Goal: Ask a question

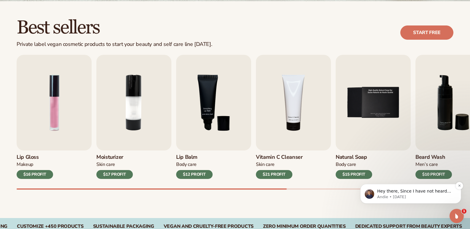
click at [425, 195] on p "Andie • [DATE]" at bounding box center [415, 196] width 76 height 5
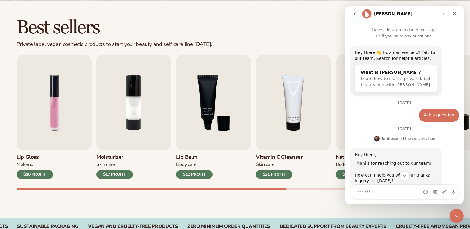
scroll to position [1, 0]
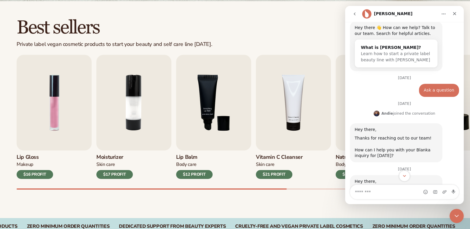
click at [404, 177] on icon "Scroll to bottom" at bounding box center [404, 175] width 5 height 5
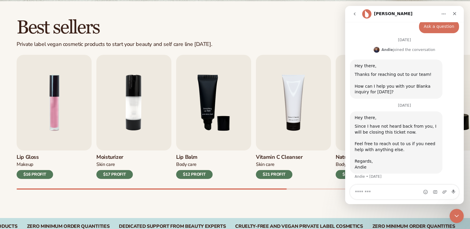
scroll to position [90, 0]
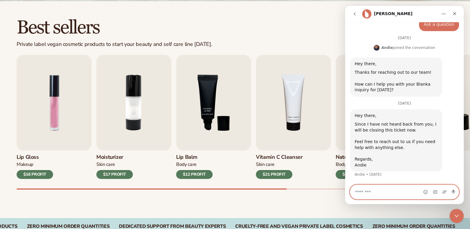
click at [401, 193] on textarea "Message…" at bounding box center [404, 192] width 108 height 14
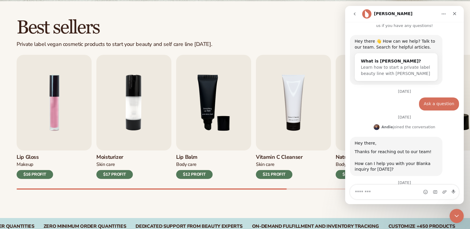
scroll to position [9, 0]
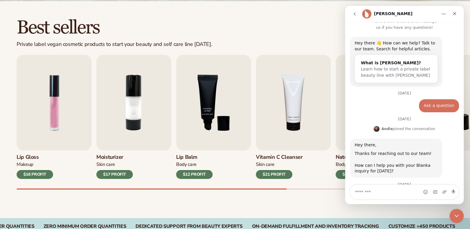
drag, startPoint x: 462, startPoint y: 183, endPoint x: 809, endPoint y: 139, distance: 349.4
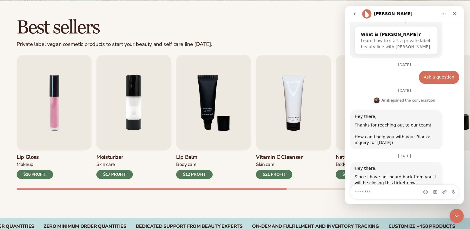
scroll to position [90, 0]
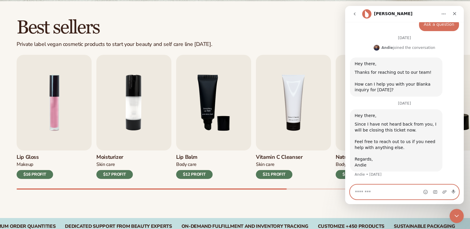
click at [409, 198] on textarea "Message…" at bounding box center [404, 192] width 108 height 14
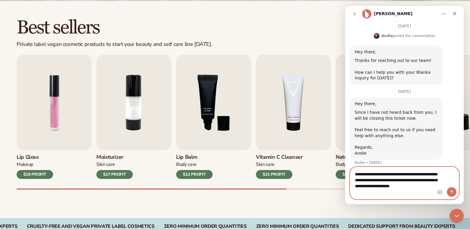
scroll to position [108, 0]
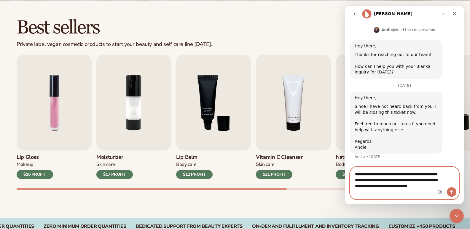
click at [367, 186] on textarea "**********" at bounding box center [404, 183] width 108 height 32
click at [358, 192] on textarea "**********" at bounding box center [404, 183] width 108 height 32
type textarea "**********"
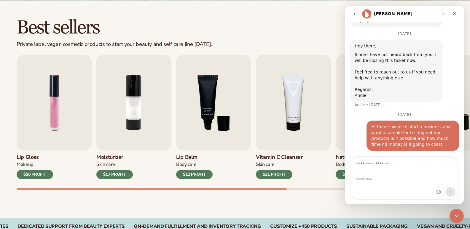
scroll to position [161, 0]
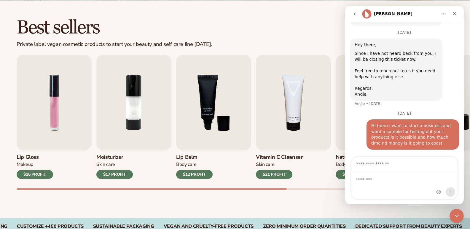
drag, startPoint x: 419, startPoint y: 140, endPoint x: 421, endPoint y: 138, distance: 3.4
click at [421, 138] on div "HI there i want to start a business and want a sample for testing out your prod…" at bounding box center [412, 134] width 83 height 23
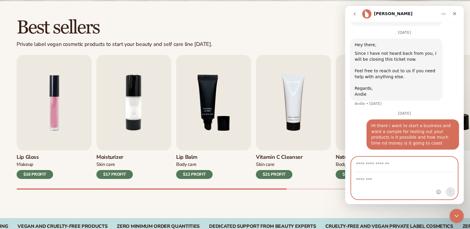
click at [399, 181] on textarea "Message…" at bounding box center [404, 180] width 106 height 14
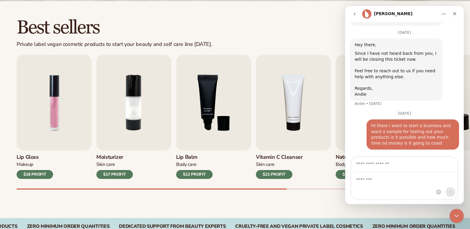
click at [352, 13] on icon "go back" at bounding box center [354, 14] width 5 height 5
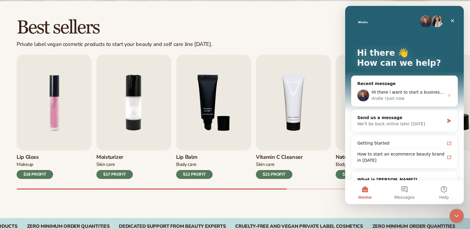
scroll to position [0, 0]
click at [456, 210] on div "Close Intercom Messenger" at bounding box center [455, 215] width 14 height 14
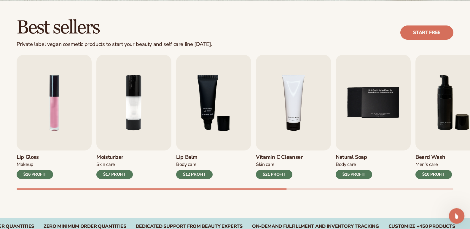
click at [456, 210] on div "Open Intercom Messenger" at bounding box center [456, 215] width 20 height 20
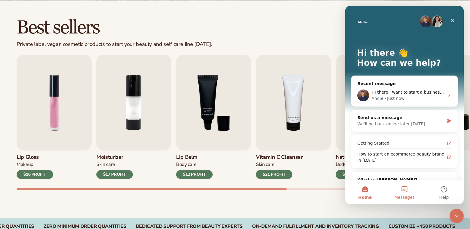
click at [404, 195] on span "Messages" at bounding box center [404, 197] width 20 height 4
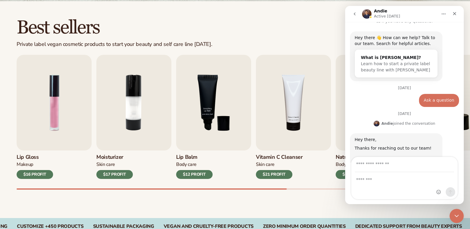
scroll to position [161, 0]
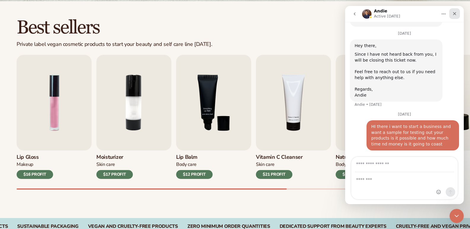
click at [452, 9] on div "Close" at bounding box center [454, 13] width 11 height 11
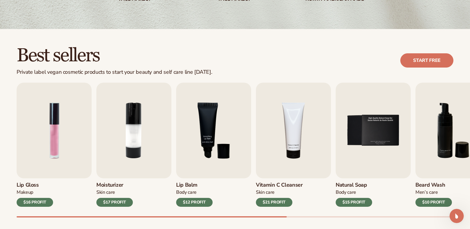
scroll to position [158, 0]
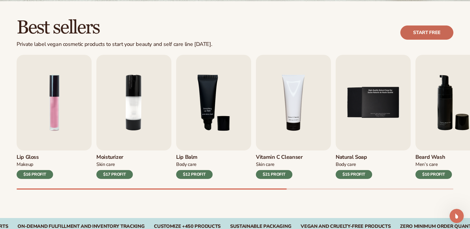
click at [420, 33] on link "Start free" at bounding box center [426, 32] width 53 height 14
click at [352, 26] on div "Best sellers Private label vegan cosmetic products to start your beauty and sel…" at bounding box center [235, 33] width 437 height 30
